Goal: Find specific page/section: Find specific page/section

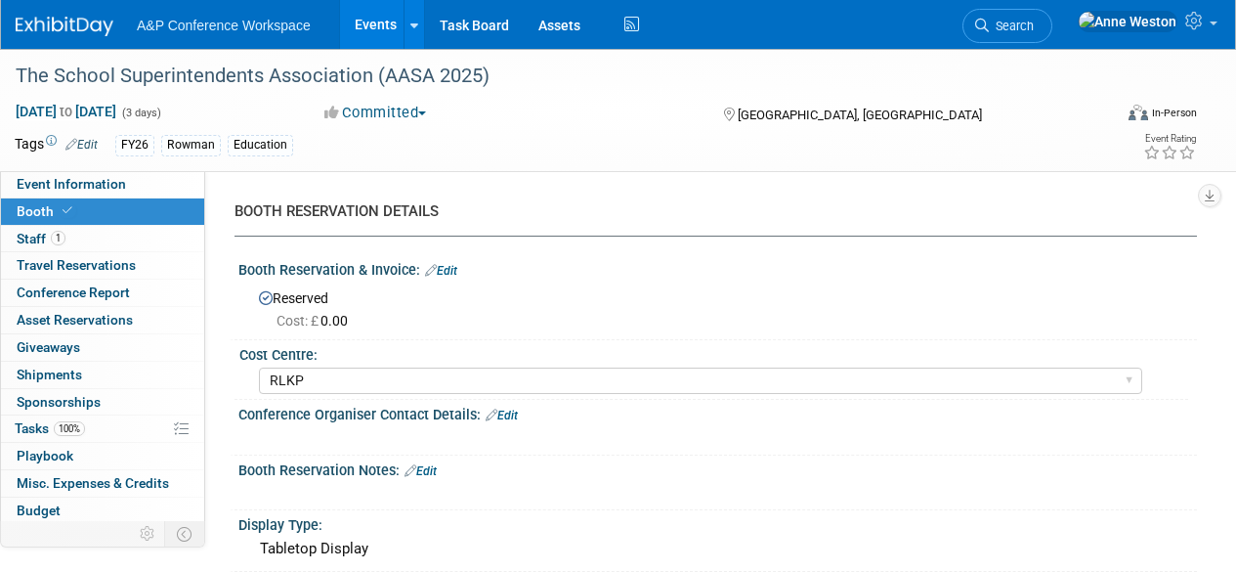
select select "RLKP"
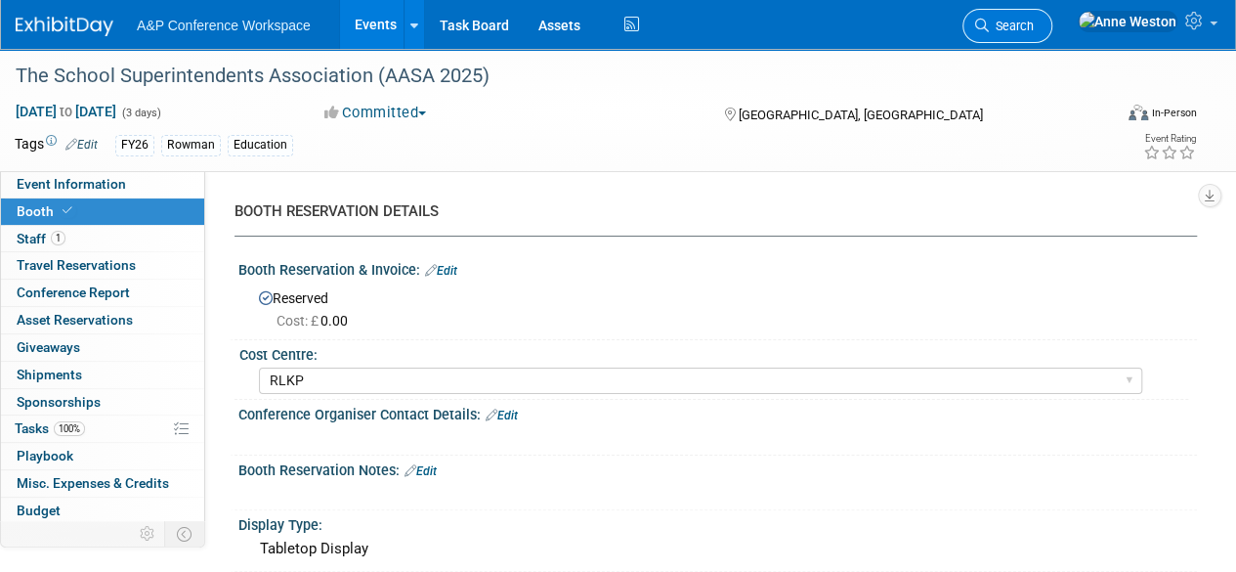
click at [1034, 30] on span "Search" at bounding box center [1011, 26] width 45 height 15
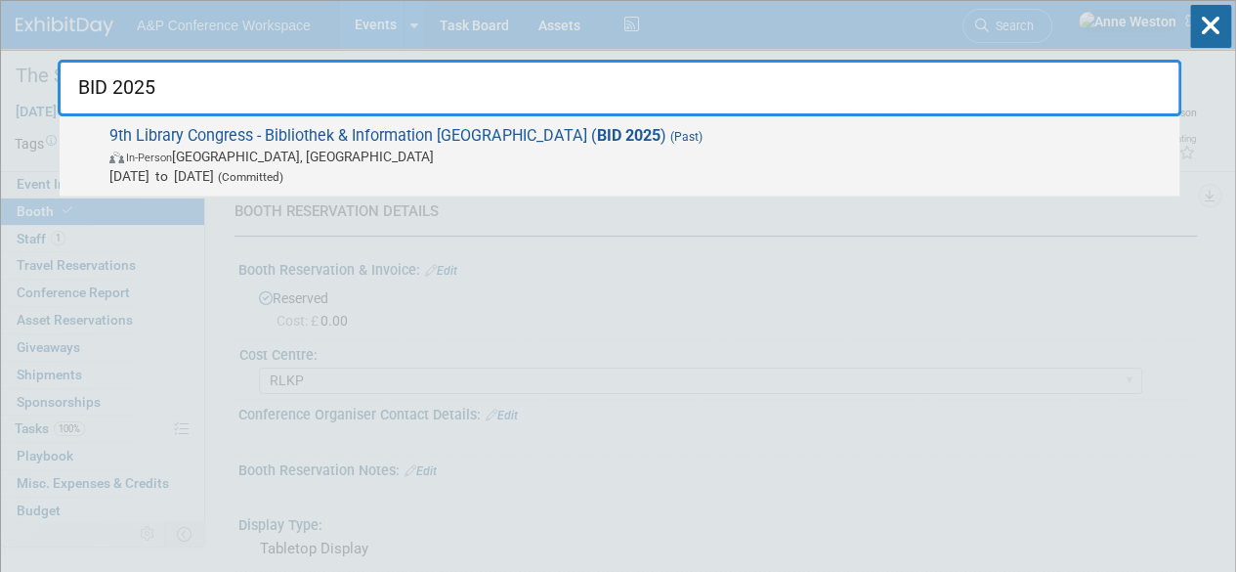
type input "BID 2025"
click at [346, 126] on span "9th Library Congress - Bibliothek & Information Deutschland ( BID 2025 ) (Past)…" at bounding box center [637, 156] width 1066 height 60
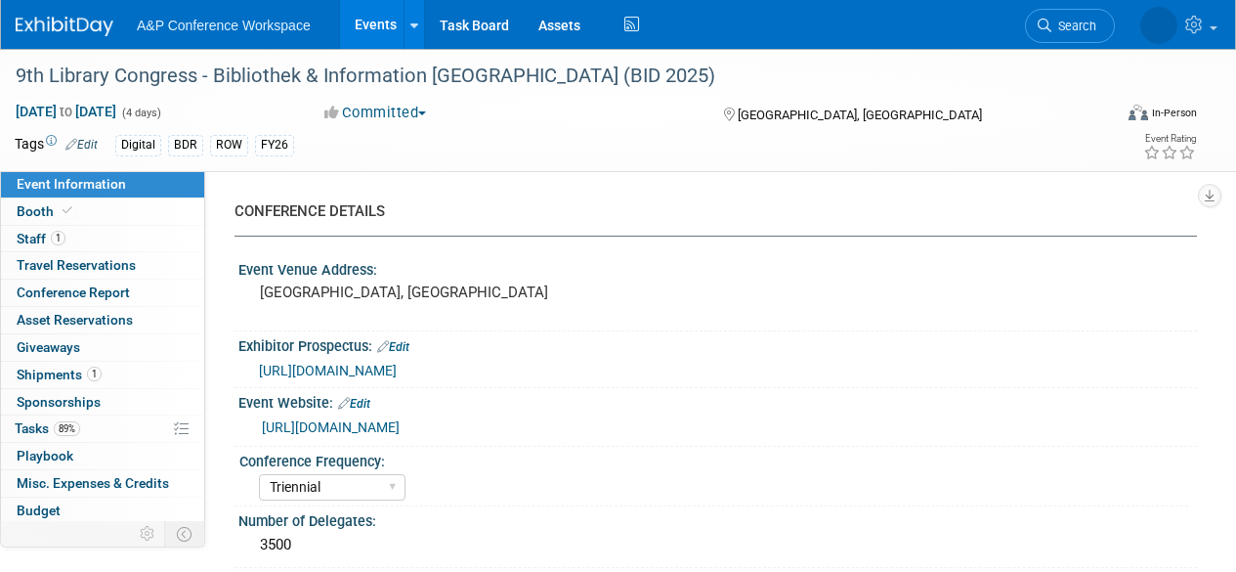
select select "Triennial"
select select "Level 2"
select select "In-Person Booth"
select select "Libraries"
select select "Bloomsbury Digital Resources"
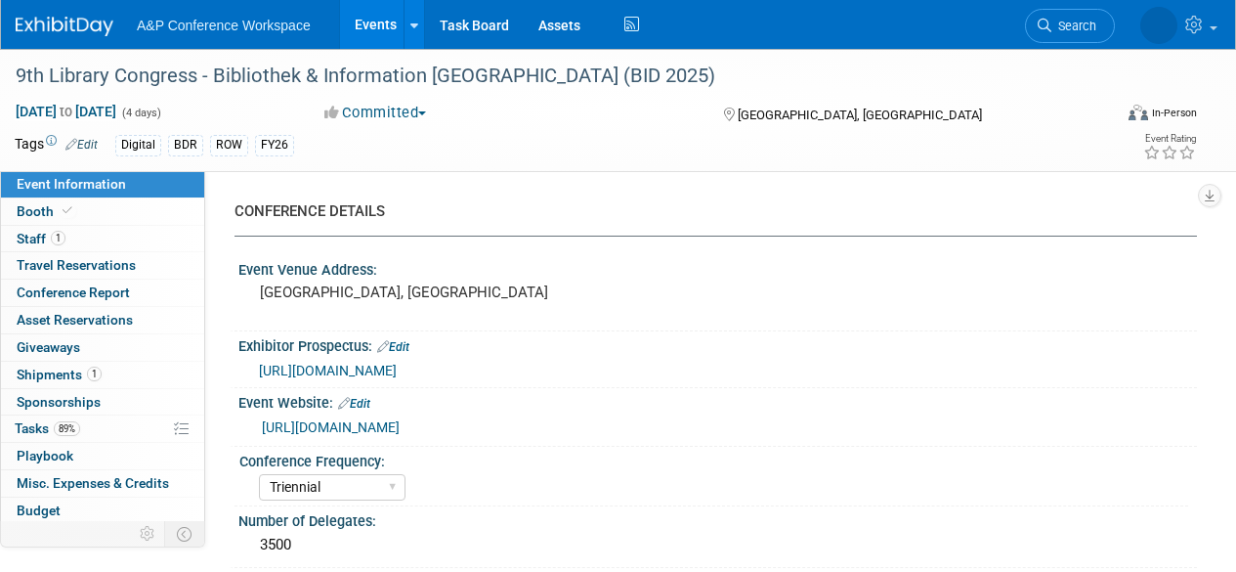
select select "[PERSON_NAME]"
select select "BDR Product Awareness and Trial Generation​"
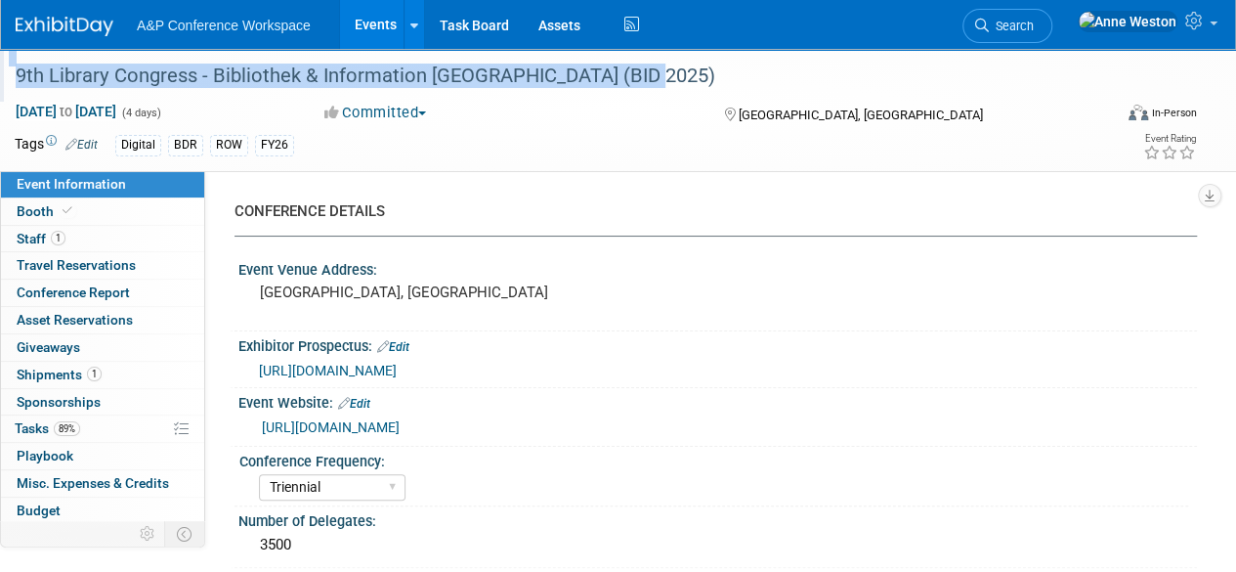
drag, startPoint x: 669, startPoint y: 74, endPoint x: 0, endPoint y: 62, distance: 668.6
click at [0, 62] on div "9th Library Congress - Bibliothek & Information [GEOGRAPHIC_DATA] (BID 2025)" at bounding box center [555, 75] width 1111 height 53
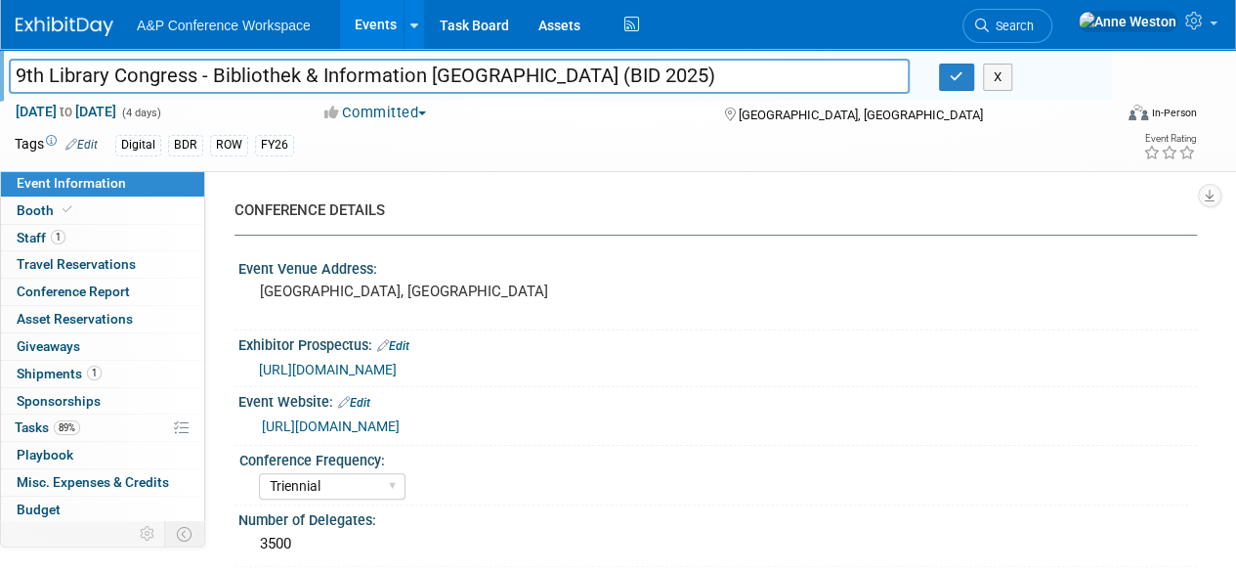
drag, startPoint x: 641, startPoint y: 77, endPoint x: 14, endPoint y: 55, distance: 627.9
click at [14, 55] on div "9th Library Congress - Bibliothek & Information Deutschland (BID 2025) 9th Libr…" at bounding box center [555, 75] width 1111 height 53
click at [953, 75] on icon "button" at bounding box center [957, 76] width 14 height 13
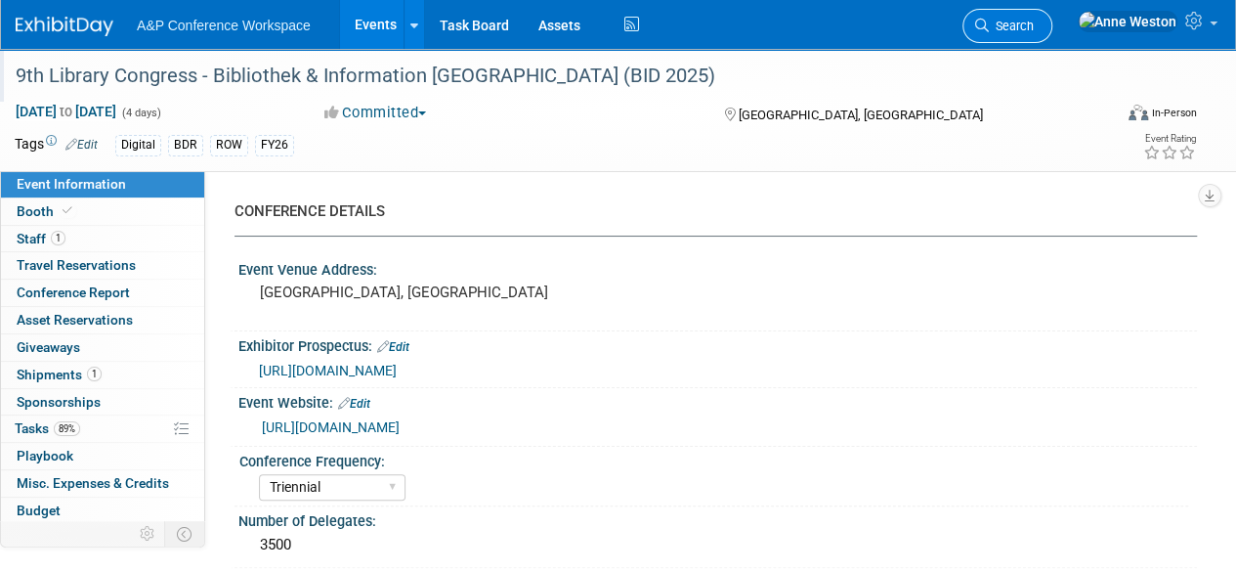
click at [1034, 22] on span "Search" at bounding box center [1011, 26] width 45 height 15
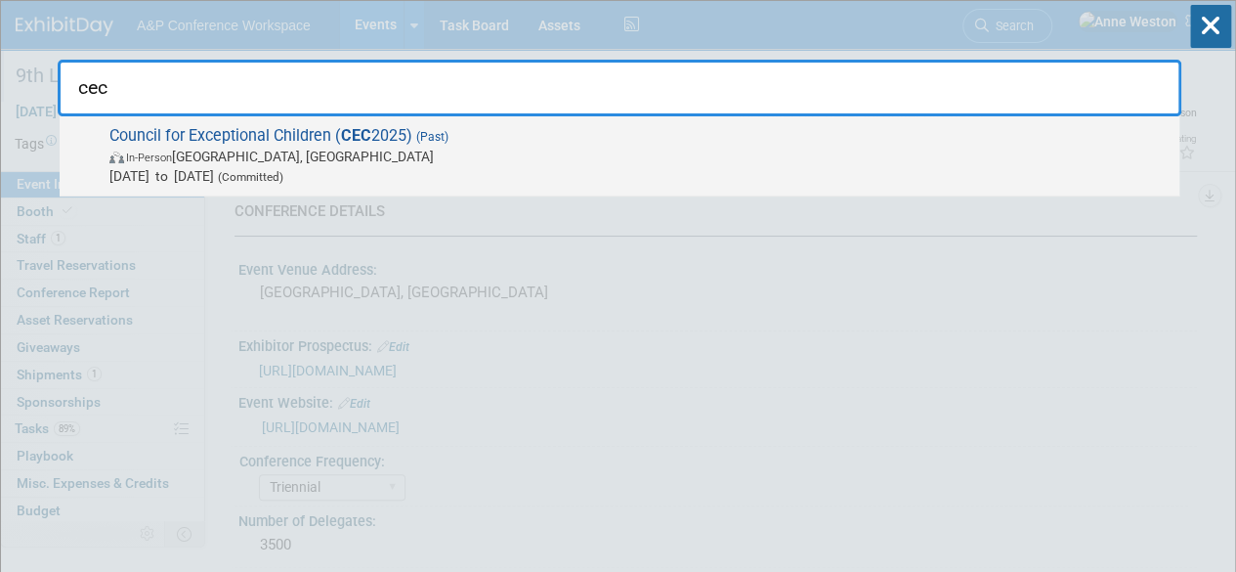
type input "cec"
click at [137, 142] on span "Council for Exceptional Children ( CEC 2025) (Past) In-Person Baltimore, MD Mar…" at bounding box center [637, 156] width 1066 height 60
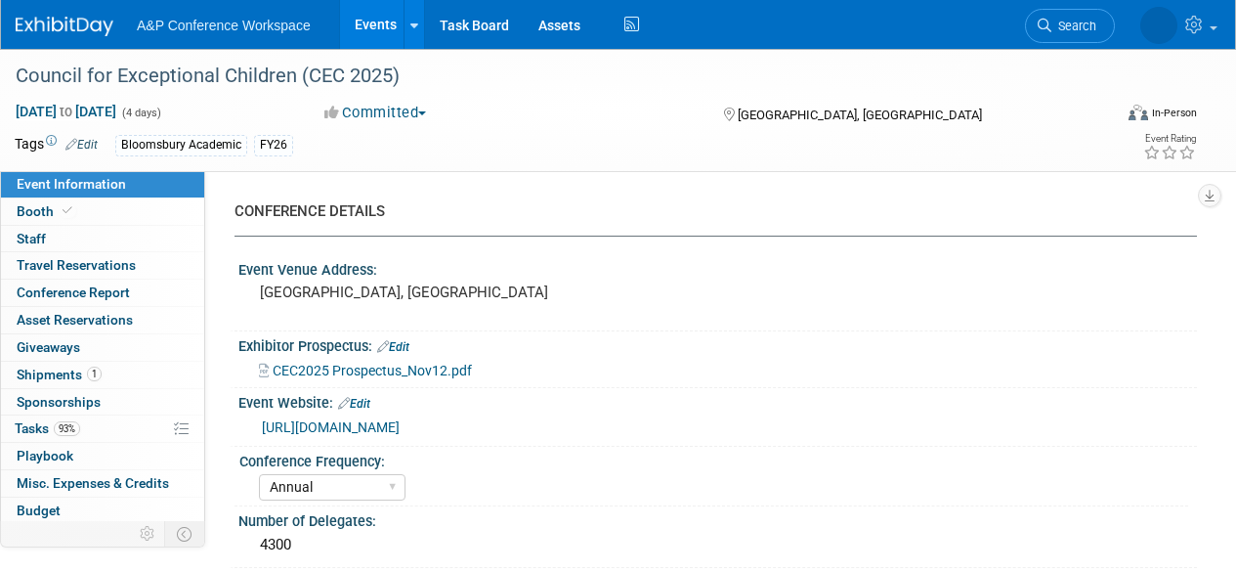
select select "Annual"
select select "Level 2"
select select "In-Person Booth"
select select "Education"
select select "Rowman"
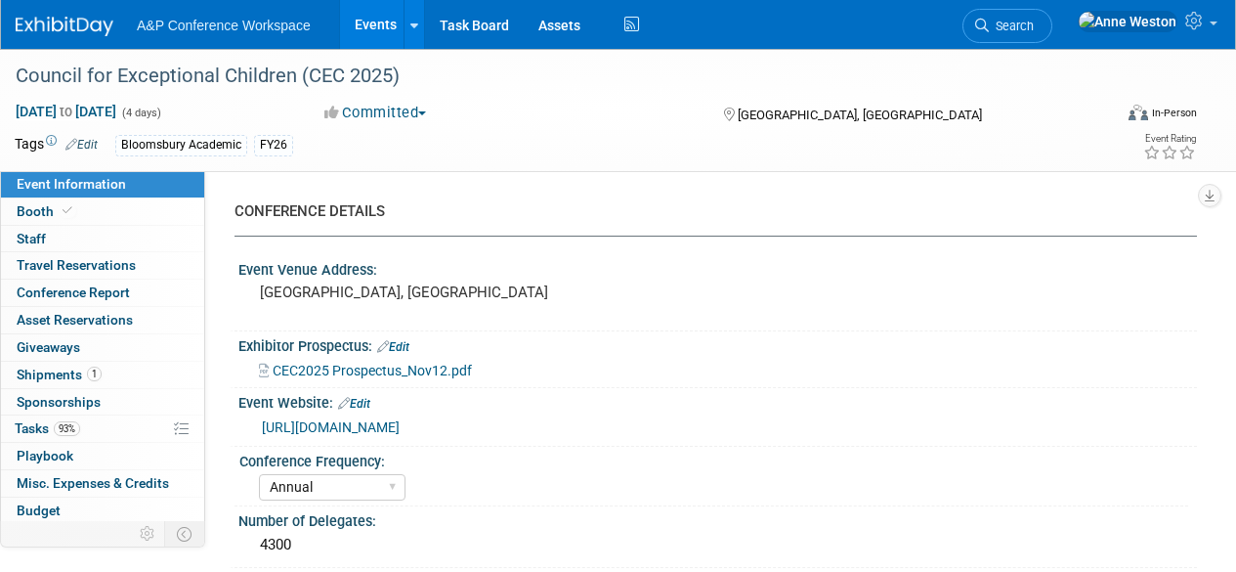
select select "[PERSON_NAME]"
select select "Networking/Commissioning"
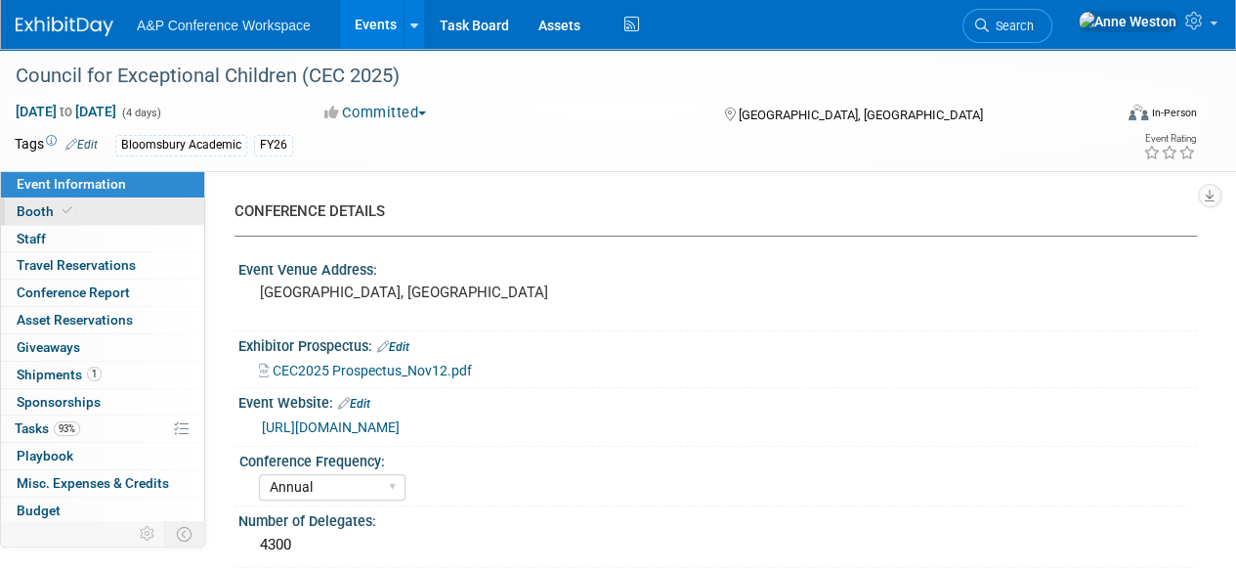
click at [151, 204] on link "Booth" at bounding box center [102, 211] width 203 height 26
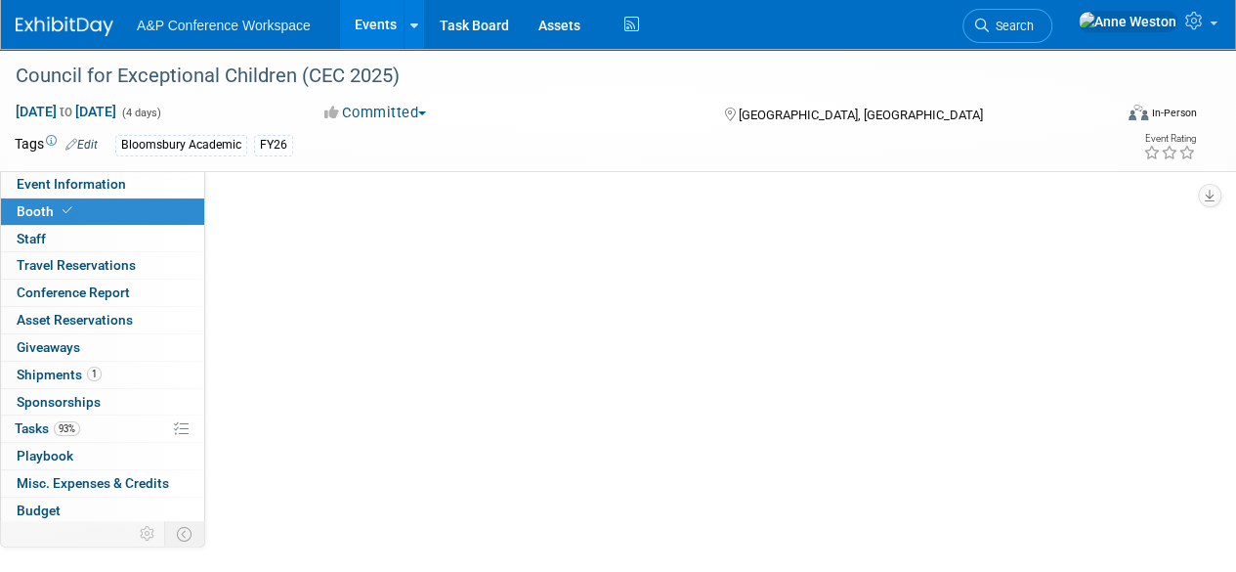
select select "RLKP"
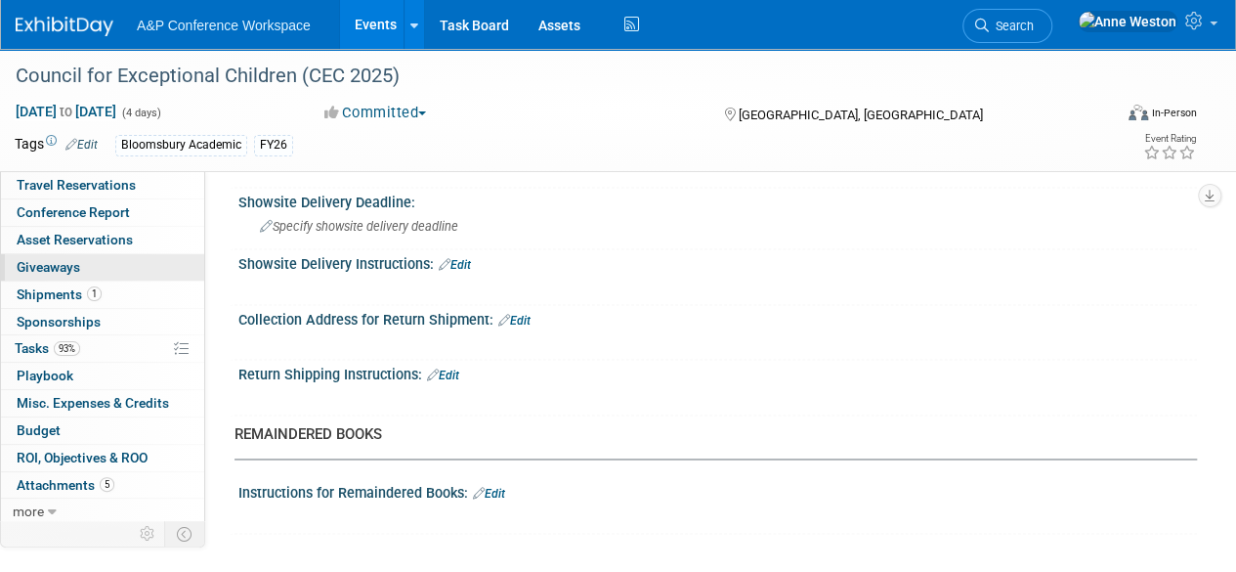
scroll to position [1435, 0]
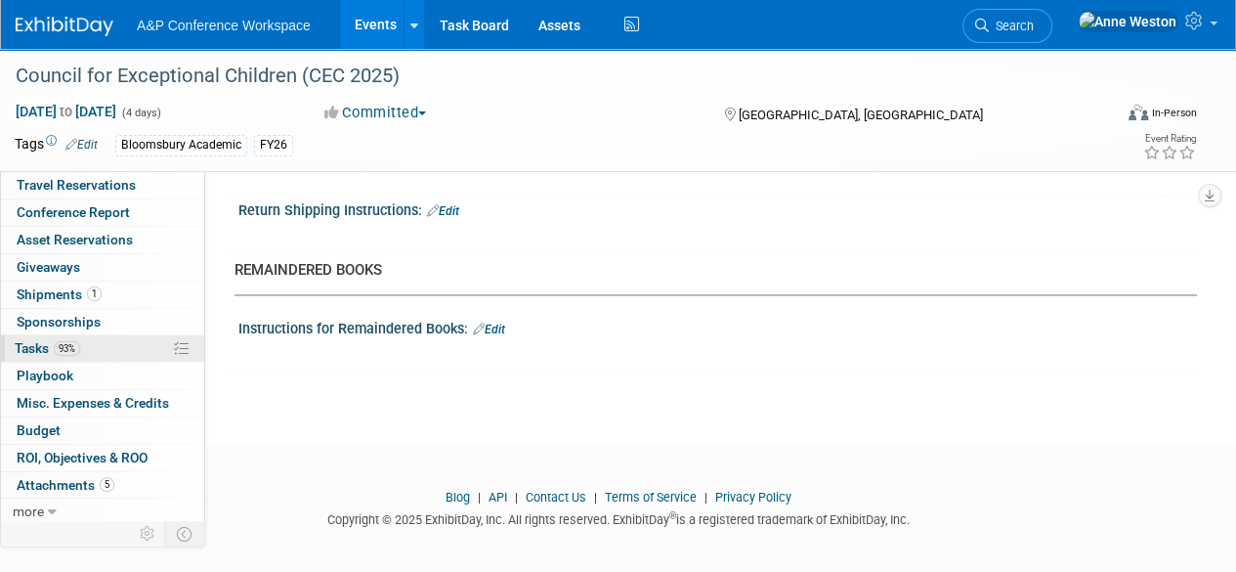
click at [89, 341] on link "93% Tasks 93%" at bounding box center [102, 348] width 203 height 26
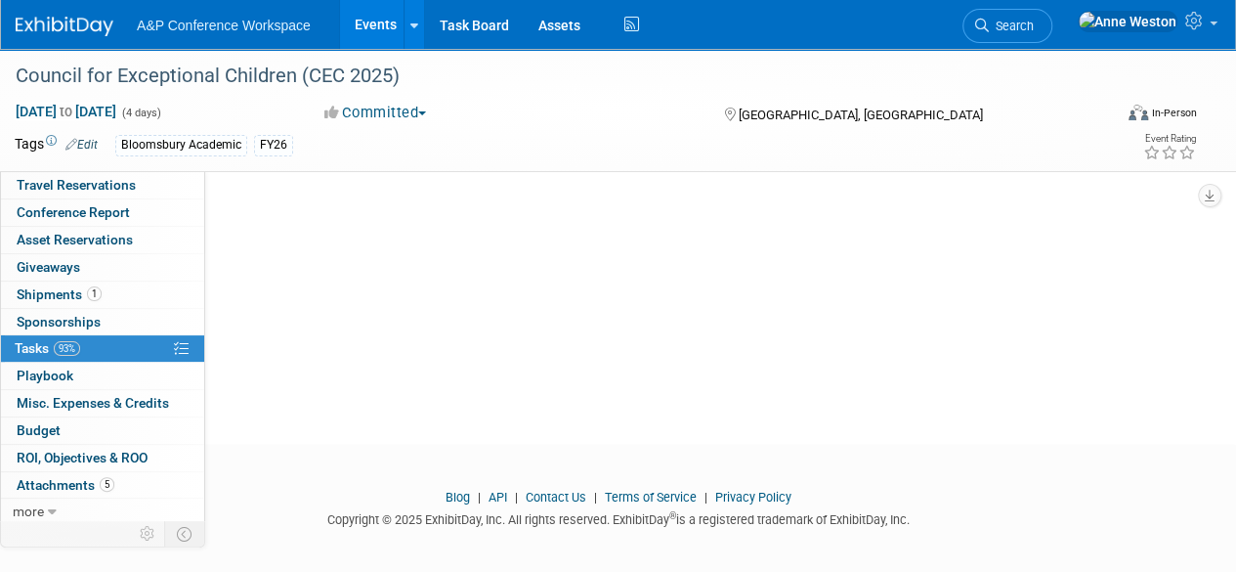
scroll to position [0, 0]
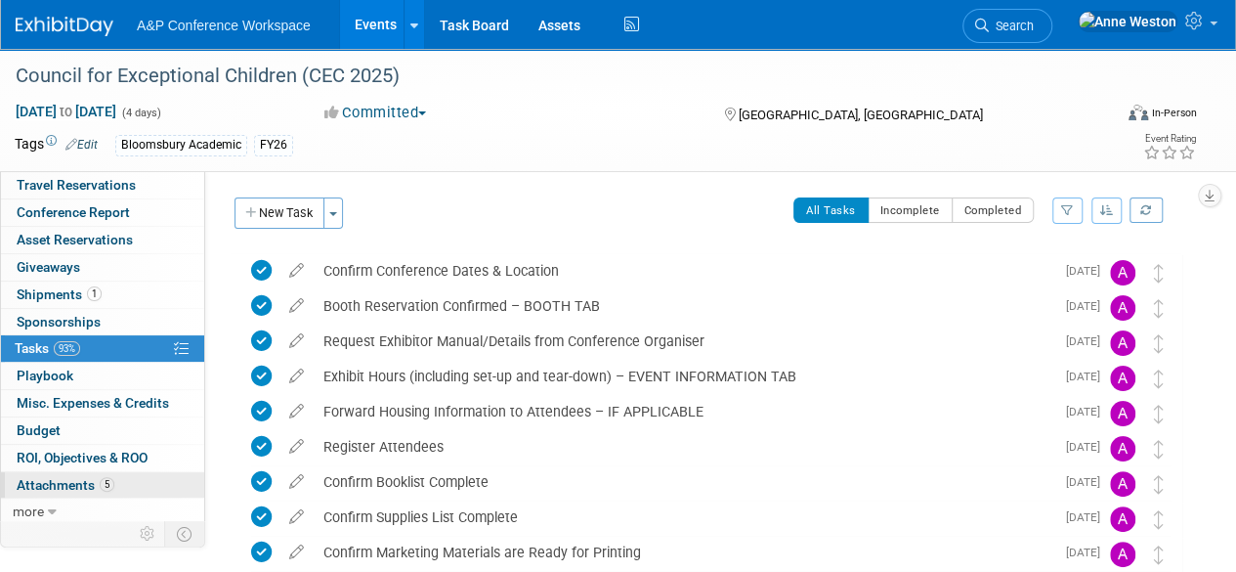
click at [69, 477] on span "Attachments 5" at bounding box center [66, 485] width 98 height 16
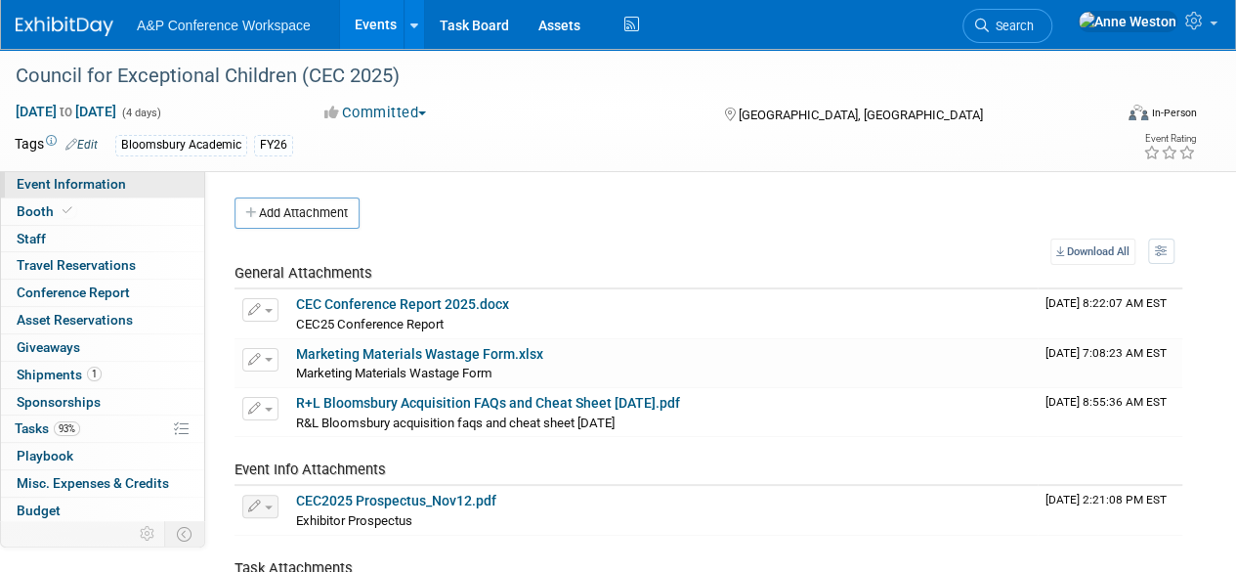
click at [108, 185] on span "Event Information" at bounding box center [71, 184] width 109 height 16
select select "Annual"
select select "Level 2"
select select "In-Person Booth"
select select "Education"
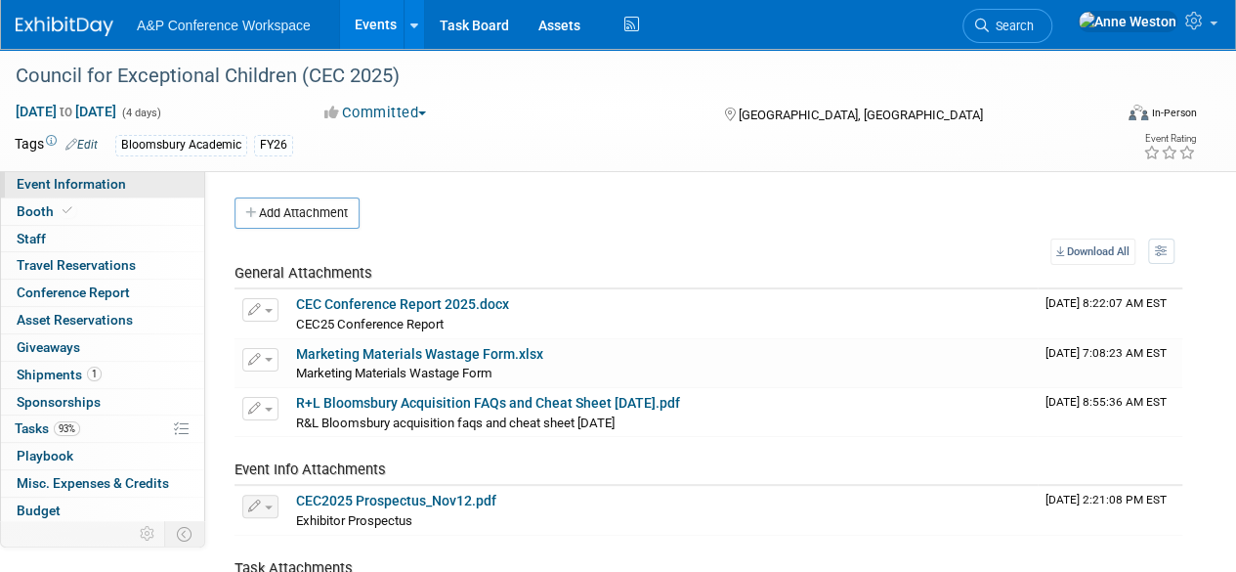
select select "Rowman"
select select "[PERSON_NAME]"
select select "Networking/Commissioning"
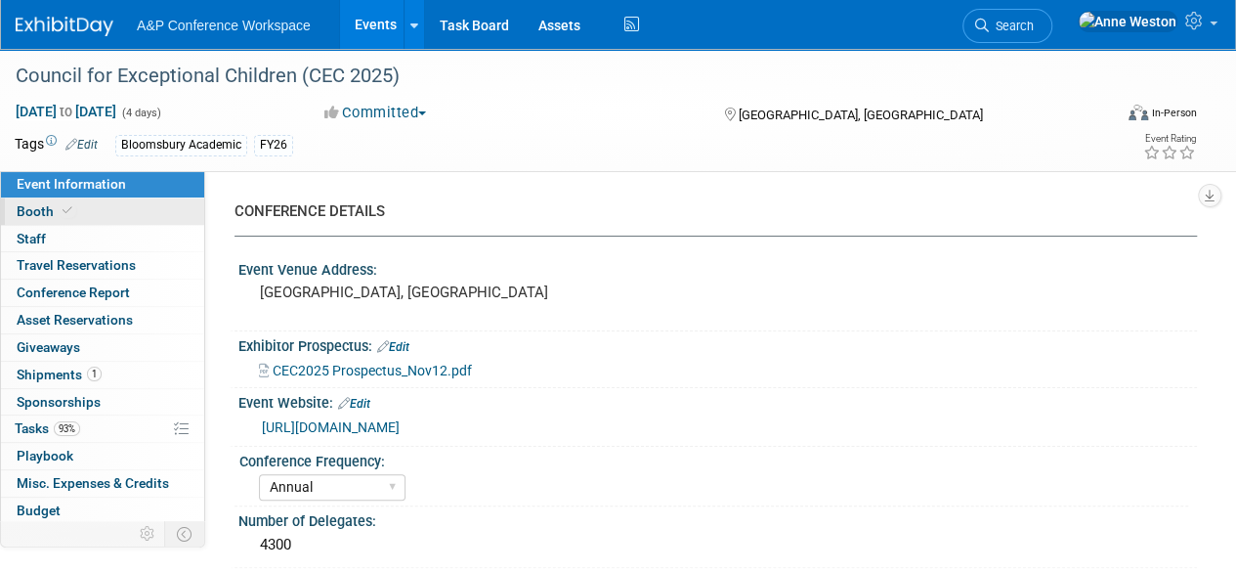
click at [105, 220] on link "Booth" at bounding box center [102, 211] width 203 height 26
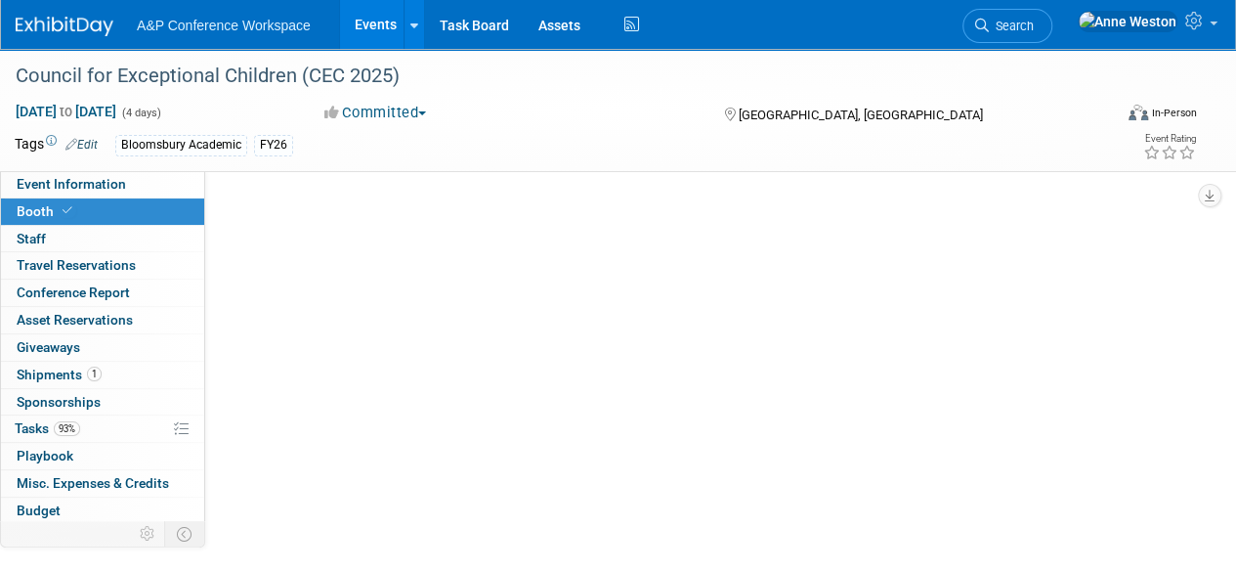
select select "RLKP"
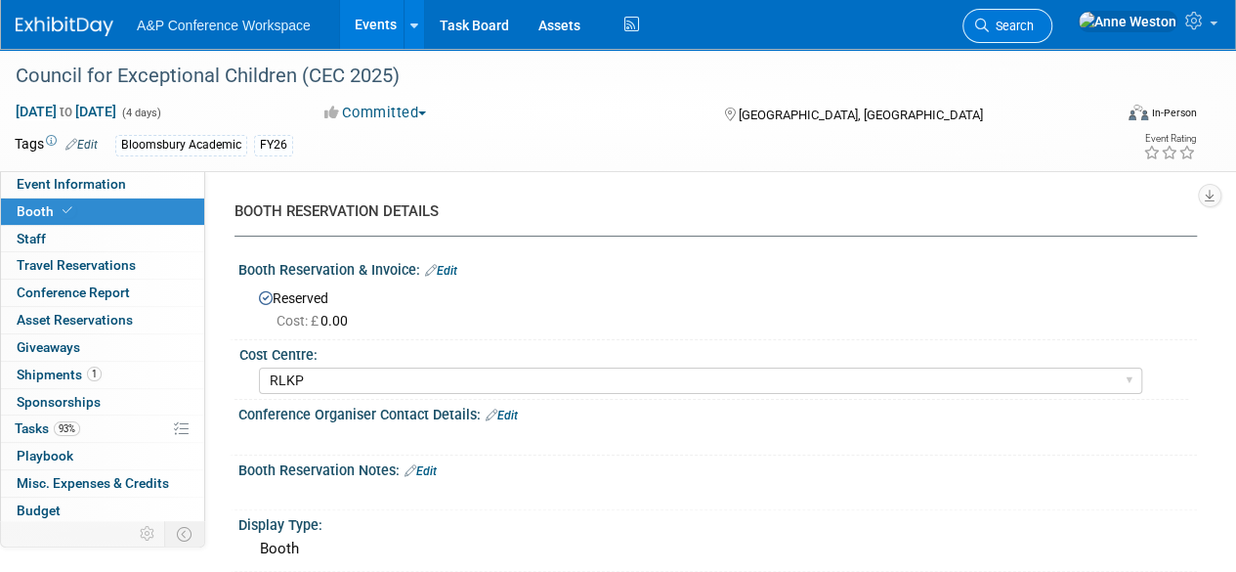
click at [1034, 24] on span "Search" at bounding box center [1011, 26] width 45 height 15
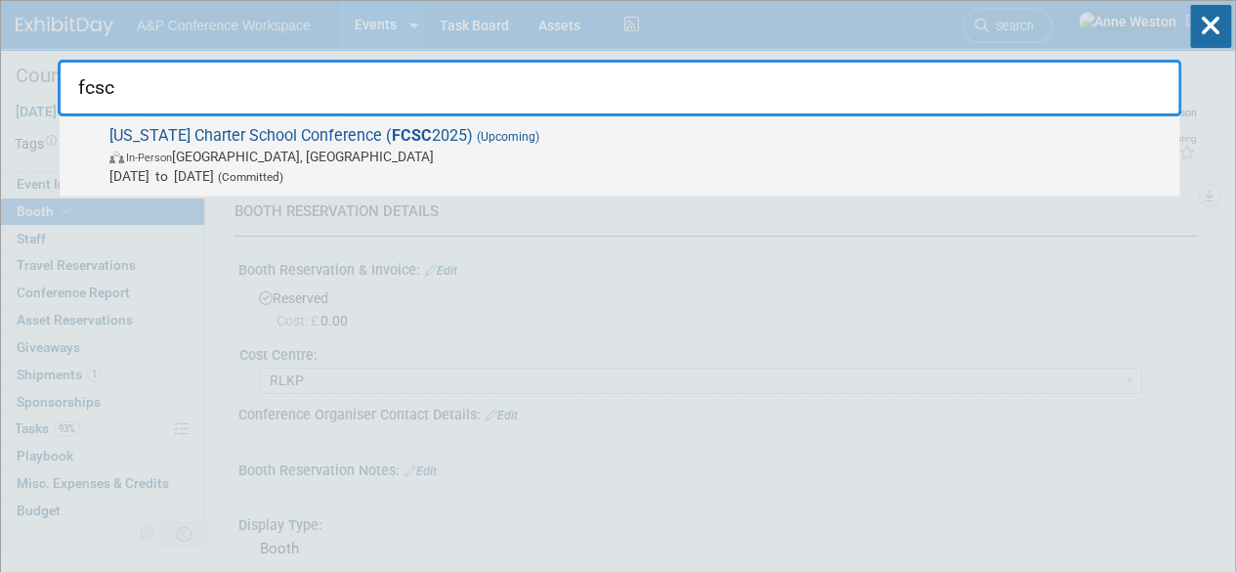
type input "fcsc"
click at [169, 145] on span "Florida Charter School Conference ( FCSC 2025) (Upcoming) In-Person Orlando, FL…" at bounding box center [637, 156] width 1066 height 60
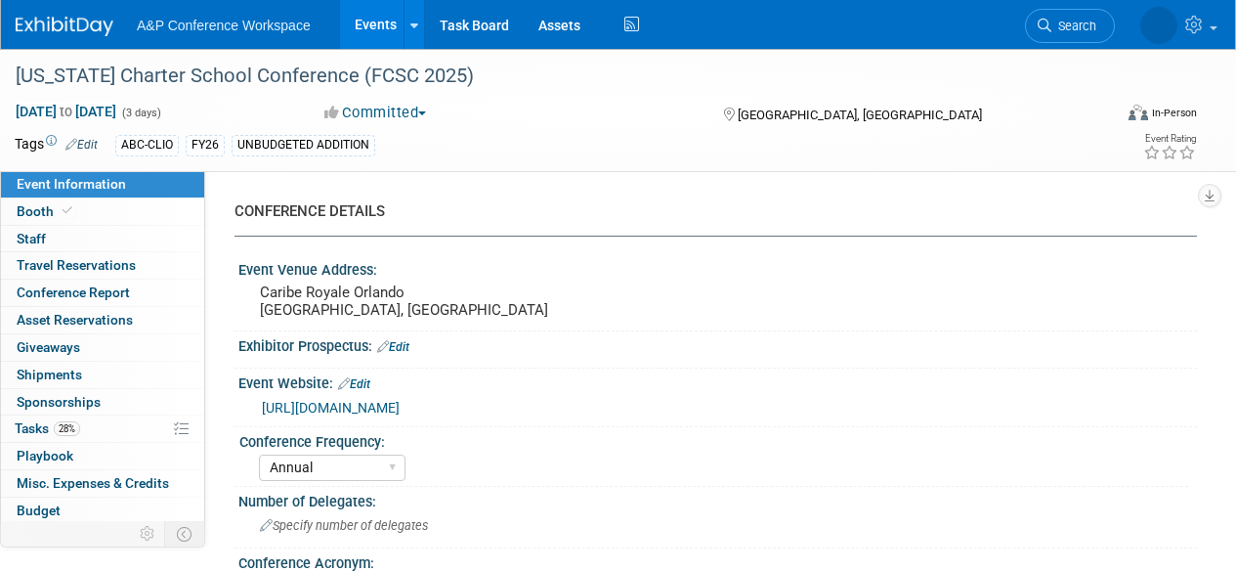
select select "Annual"
select select "Level 2"
select select "In-Person Booth"
select select "Schools"
select select "Bloomsbury Digital Resources"
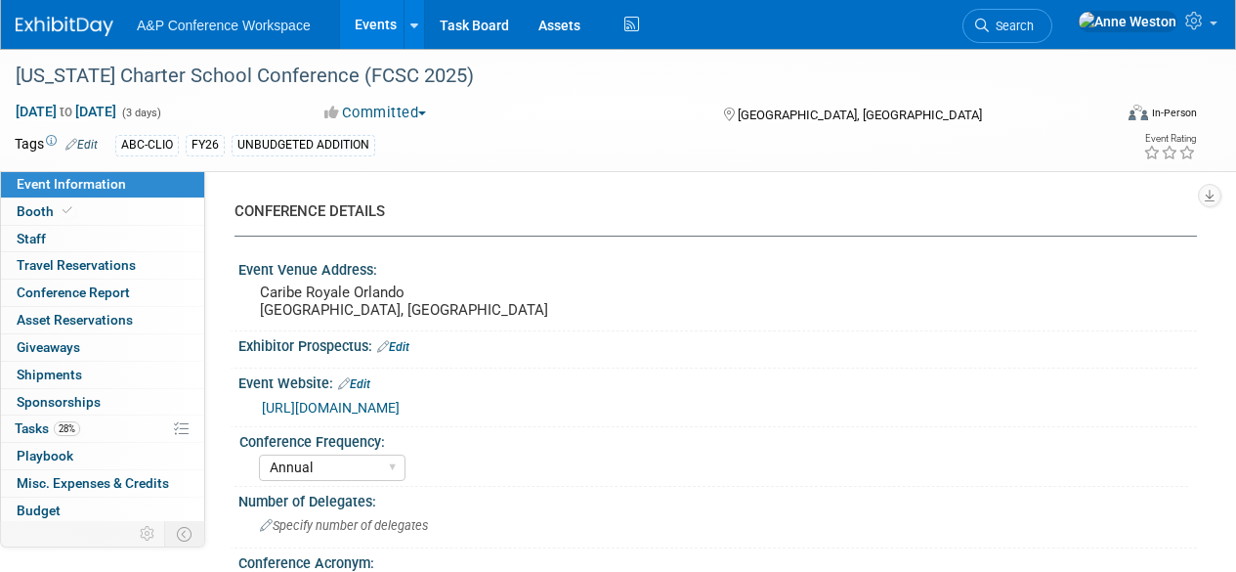
select select "[PERSON_NAME]"
select select "Brand/Subject Presence​"
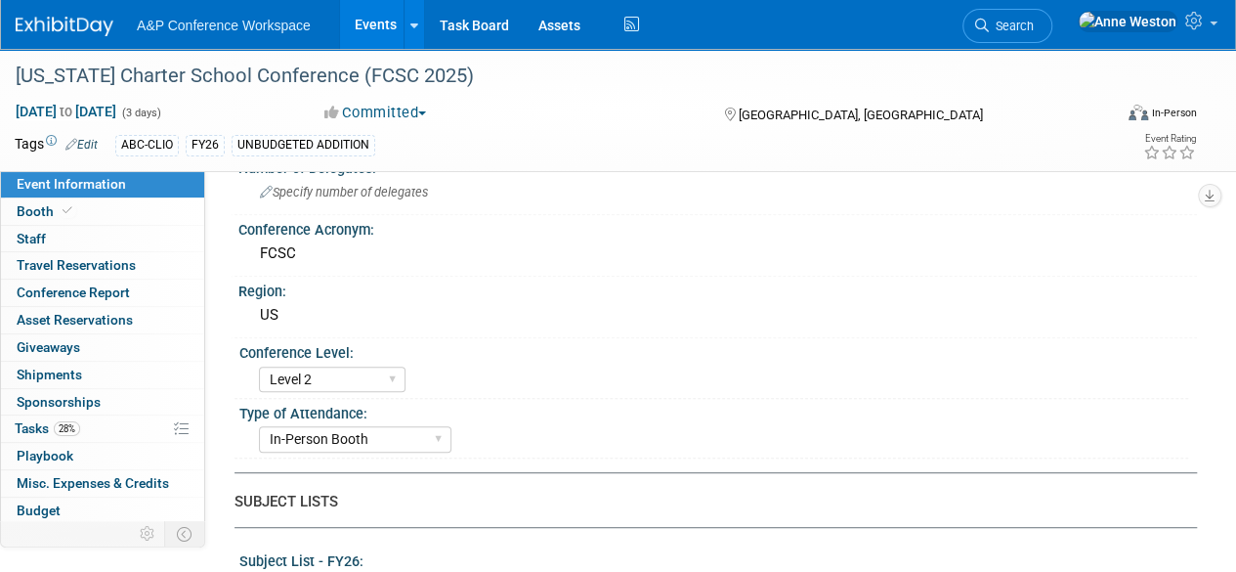
scroll to position [98, 0]
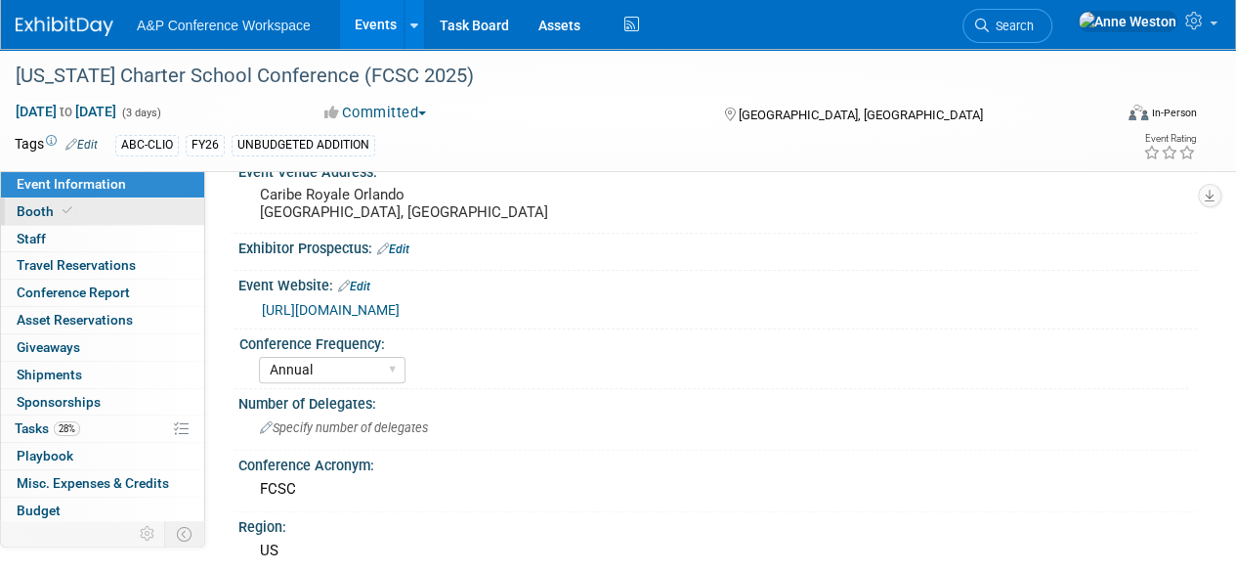
click at [108, 221] on link "Booth" at bounding box center [102, 211] width 203 height 26
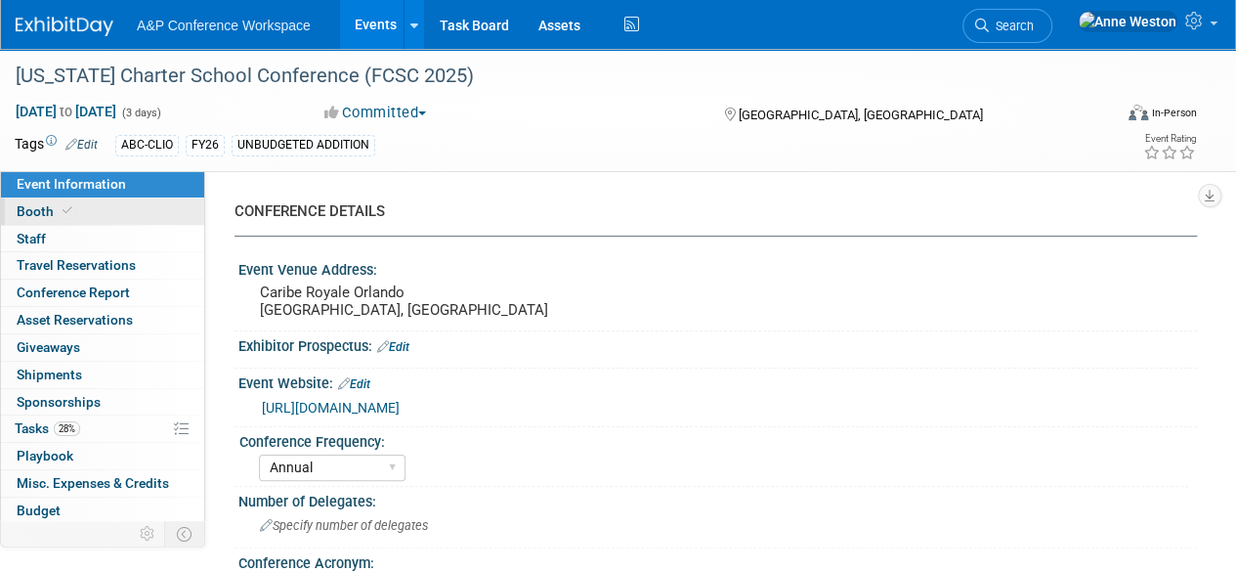
select select "CLDC - Digital/BDR"
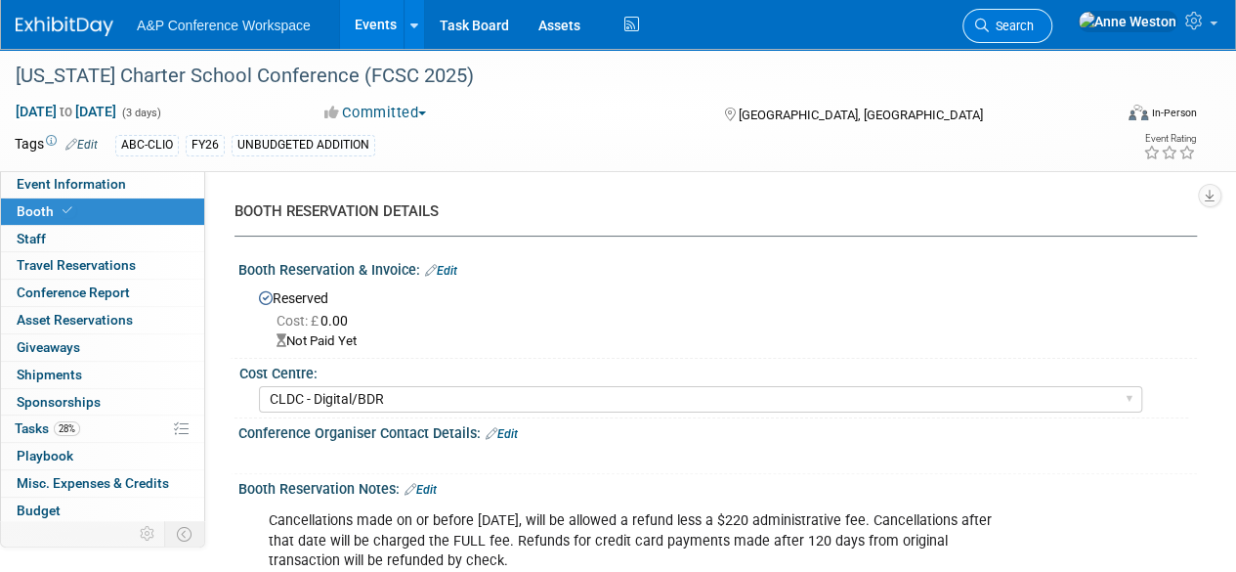
click at [1034, 26] on span "Search" at bounding box center [1011, 26] width 45 height 15
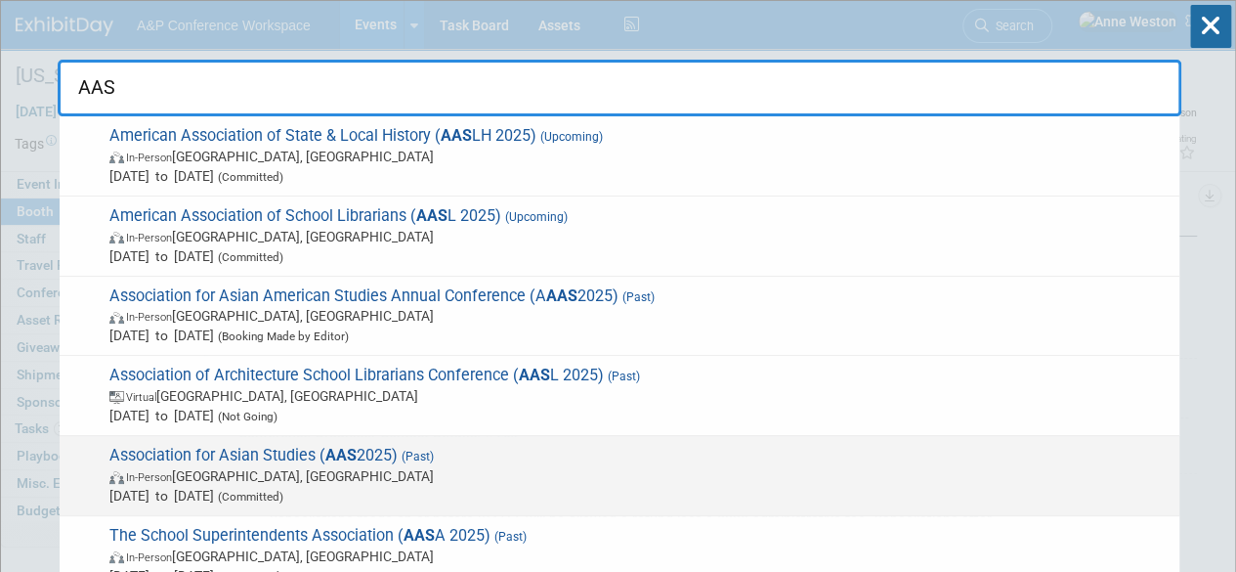
type input "AAS"
click at [270, 441] on div "Association for Asian Studies ( AAS 2025) (Past) In-Person Columbus, OH Mar 13,…" at bounding box center [620, 476] width 1120 height 80
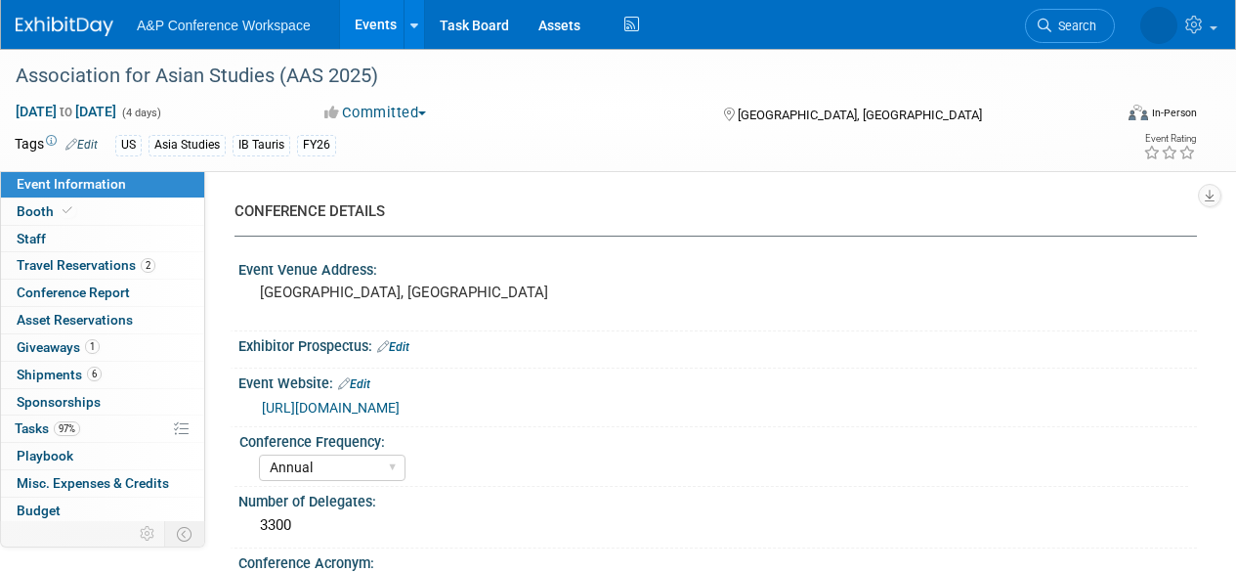
select select "Annual"
select select "Level 2"
select select "In-Person Booth"
select select "Asia Studies"
select select "Bloomsbury/Rowman & [PERSON_NAME]"
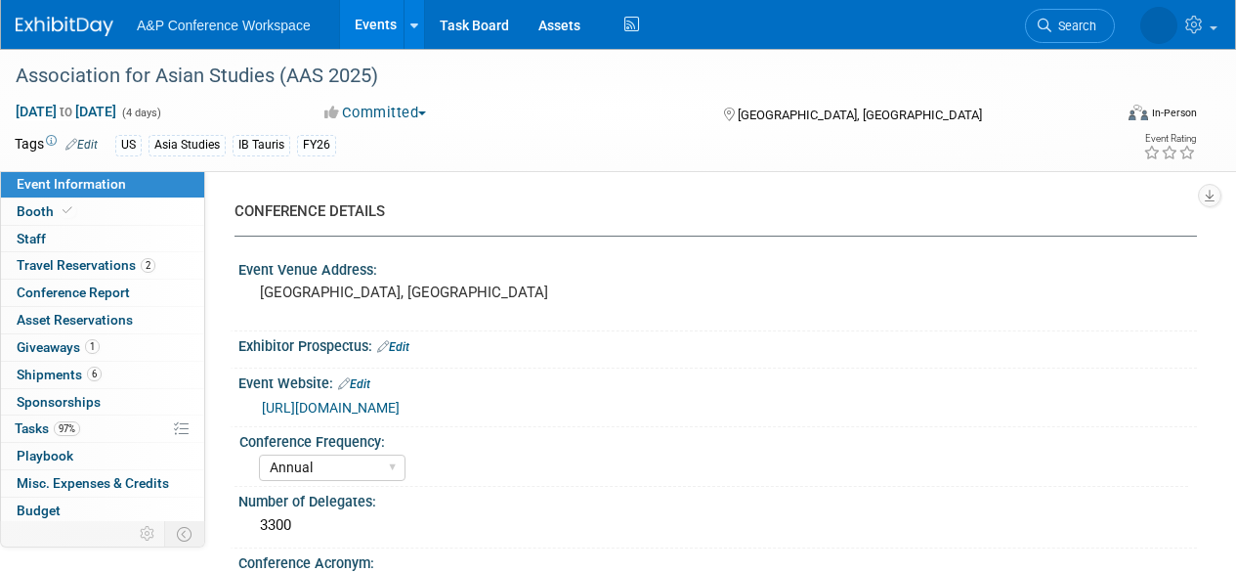
select select "[PERSON_NAME]"
select select "Networking/Commissioning"
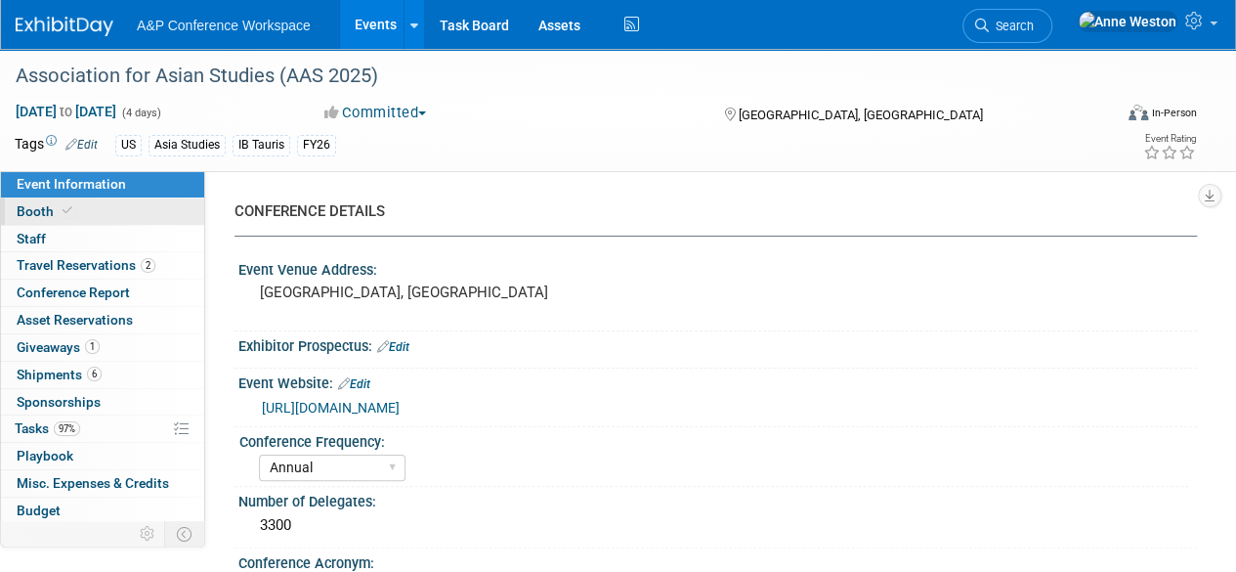
click at [28, 208] on span "Booth" at bounding box center [47, 211] width 60 height 16
select select "CUAP"
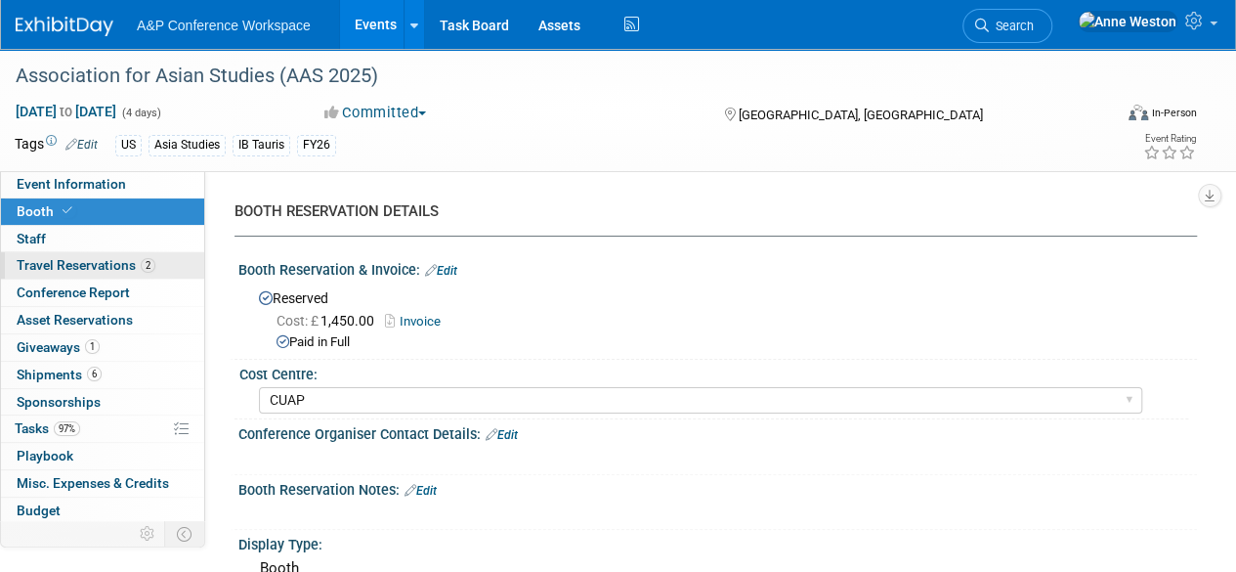
click at [100, 266] on span "Travel Reservations 2" at bounding box center [86, 265] width 139 height 16
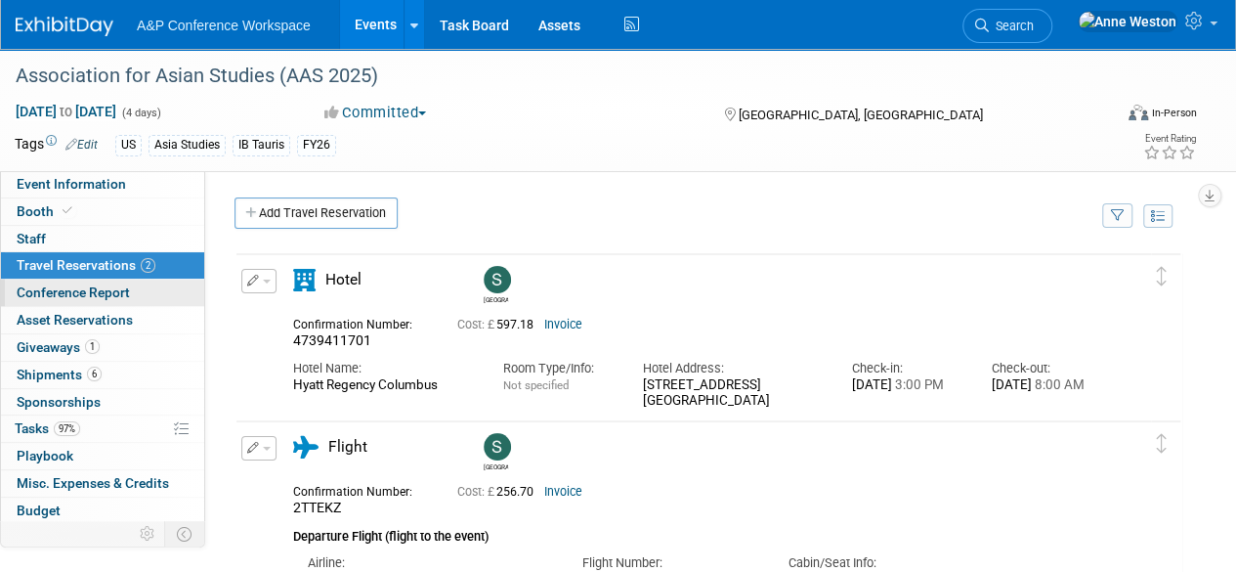
click at [101, 287] on span "Conference Report" at bounding box center [73, 292] width 113 height 16
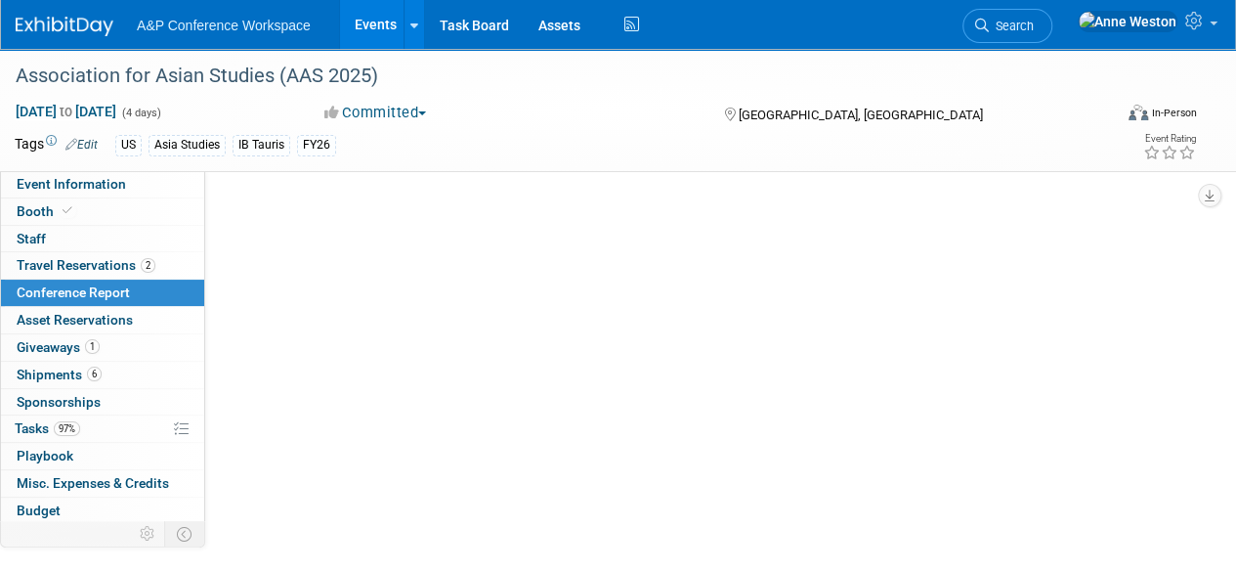
select select "NO"
select select "YES"
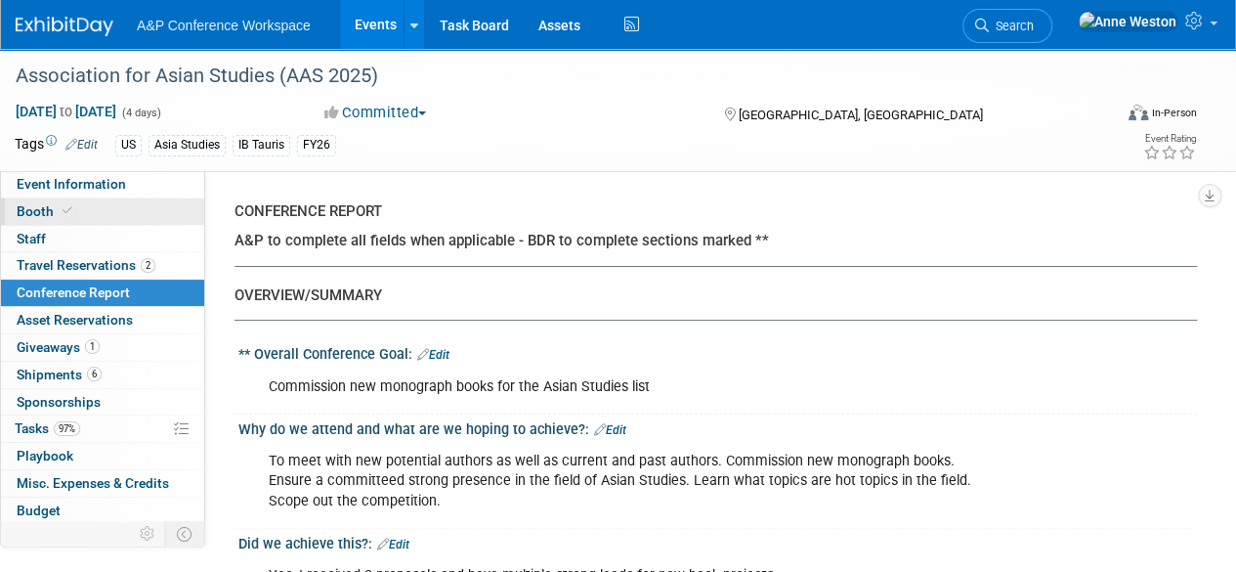
click at [113, 217] on link "Booth" at bounding box center [102, 211] width 203 height 26
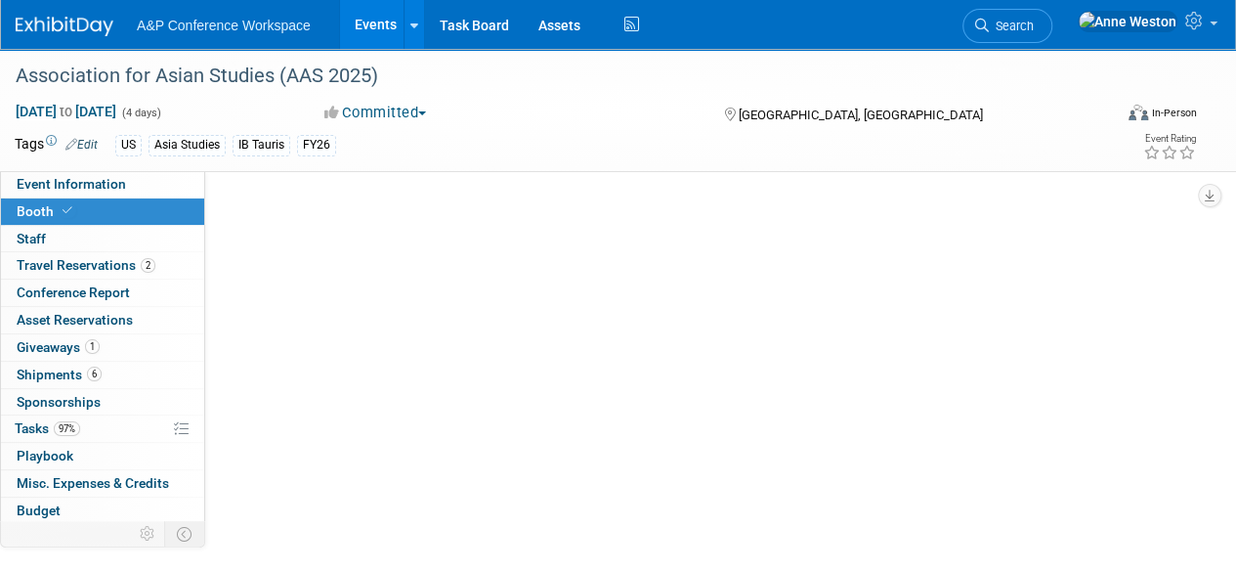
select select "CUAP"
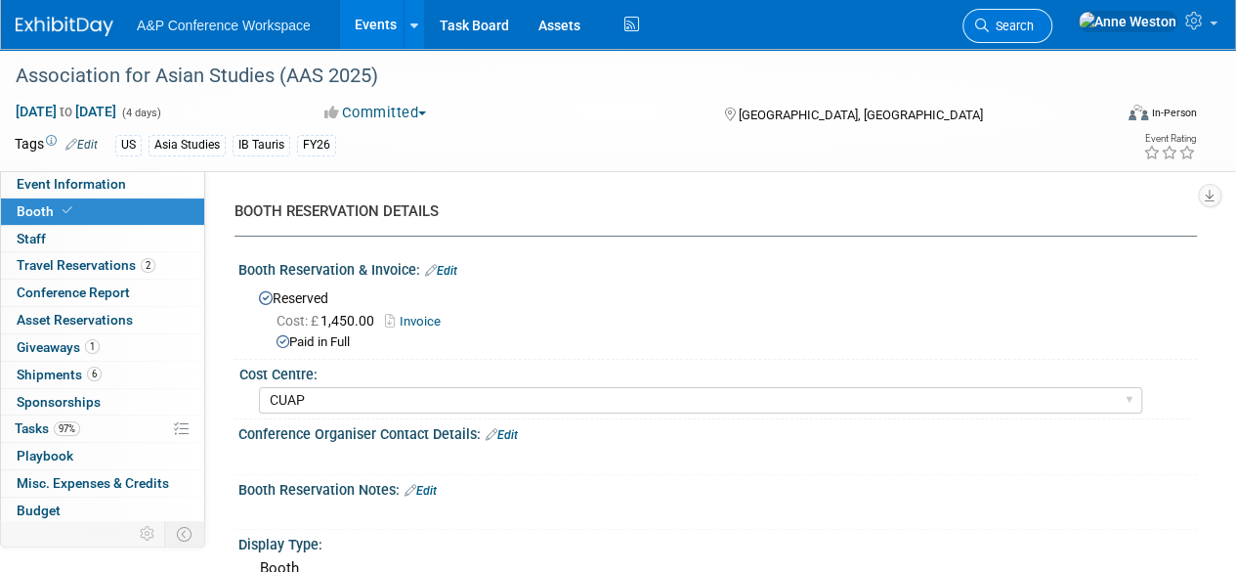
click at [1053, 17] on link "Search" at bounding box center [1008, 26] width 90 height 34
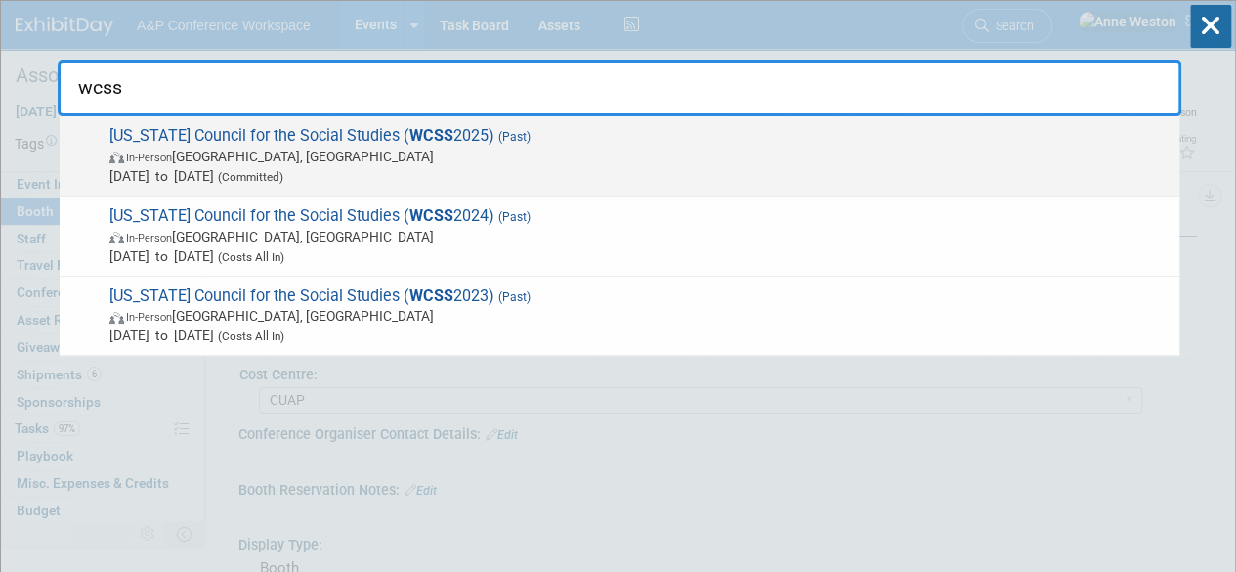
type input "wcss"
click at [299, 130] on span "Wisconsin Council for the Social Studies ( WCSS 2025) (Past) In-Person Madison,…" at bounding box center [637, 156] width 1066 height 60
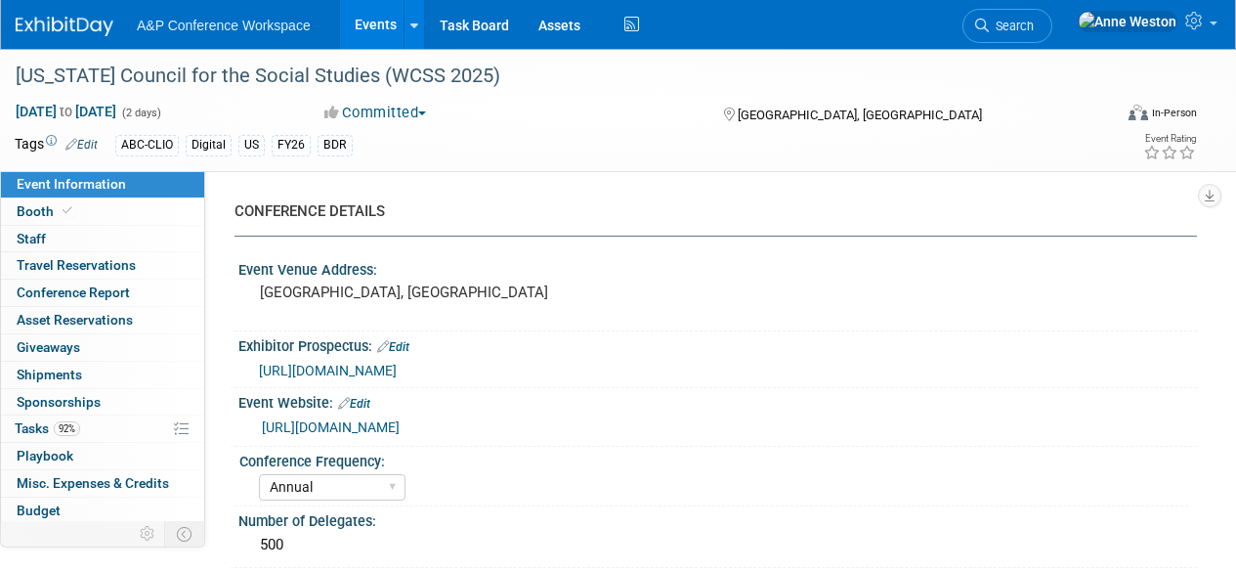
select select "Annual"
select select "Level 2"
select select "In-Person Booth"
select select "Schools"
select select "Bloomsbury Digital Resources"
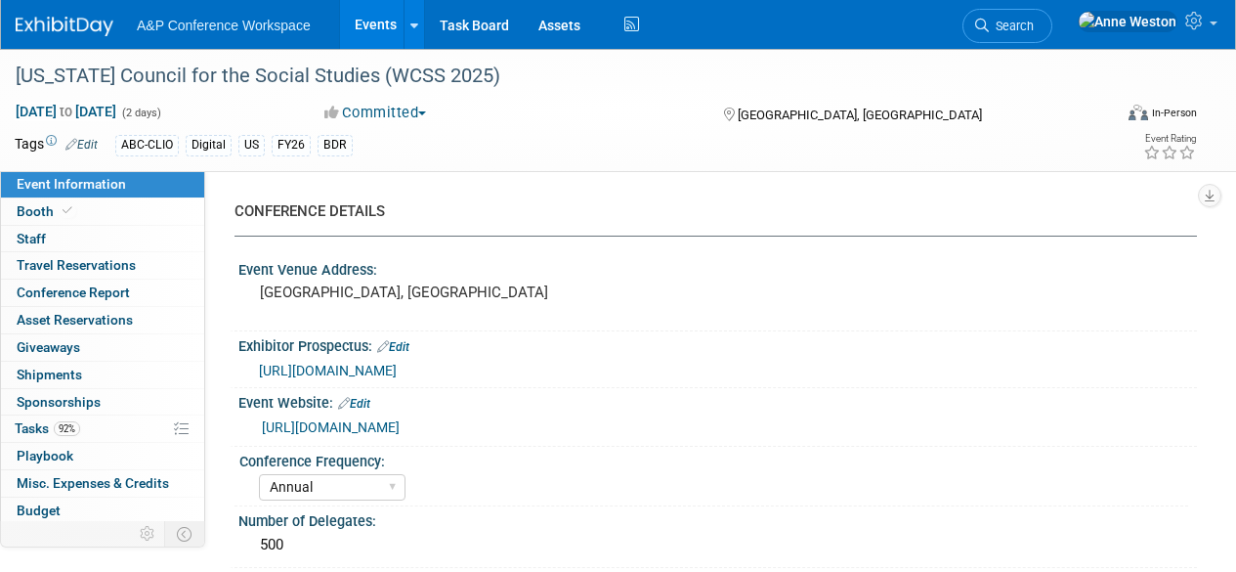
select select "[PERSON_NAME]"
select select "BDR Product Awareness and Trial Generation​"
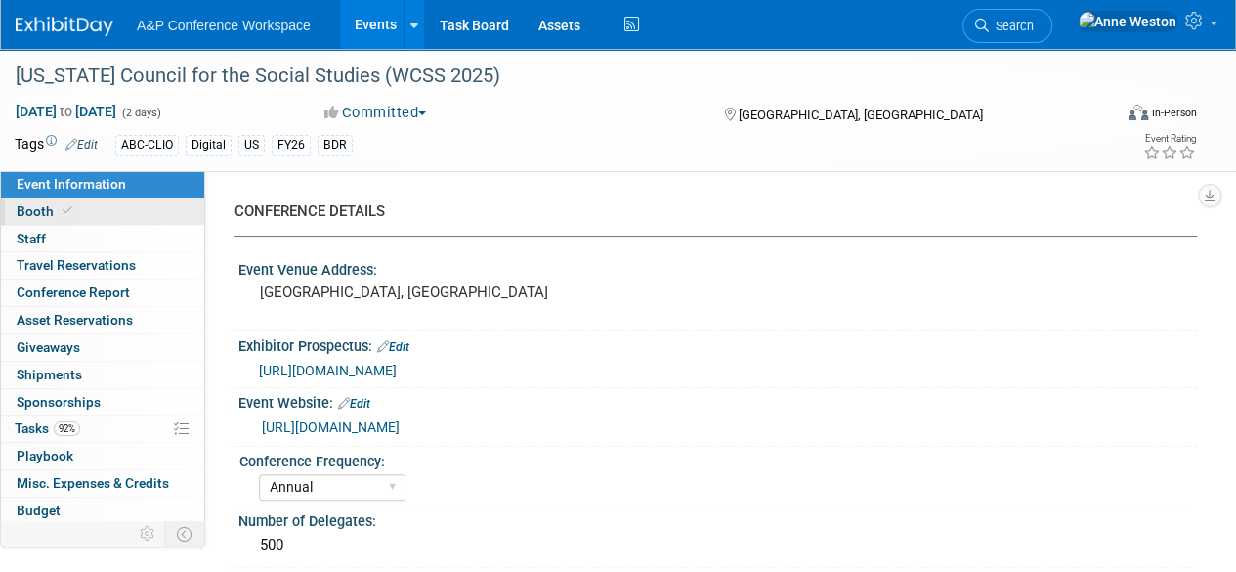
click at [98, 215] on link "Booth" at bounding box center [102, 211] width 203 height 26
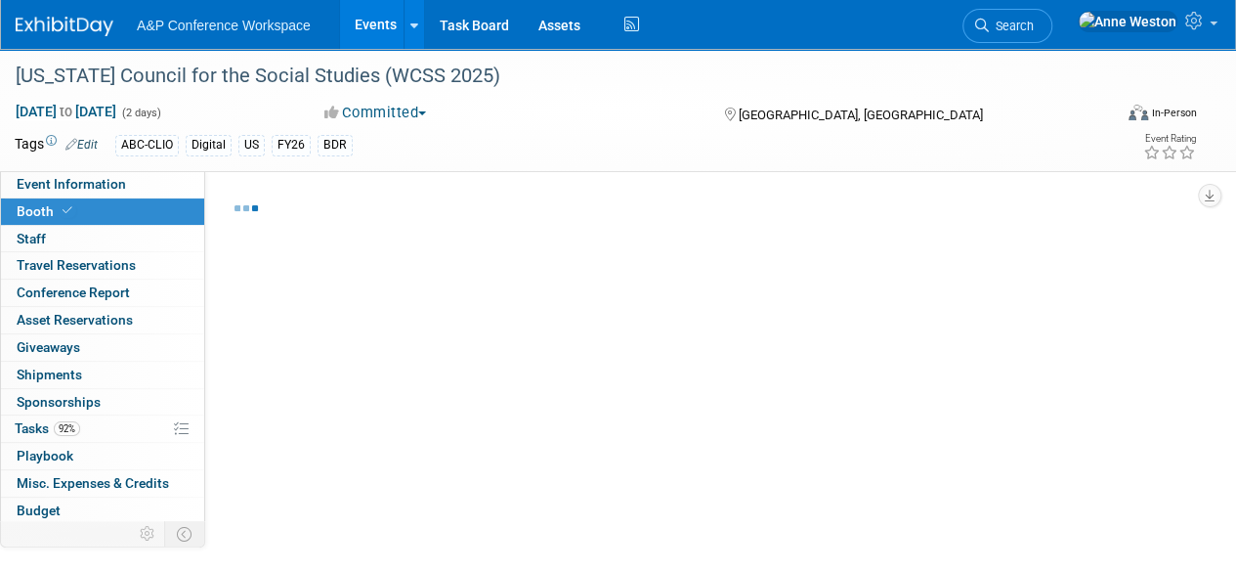
select select "CLDC - Digital/BDR"
